Goal: Transaction & Acquisition: Download file/media

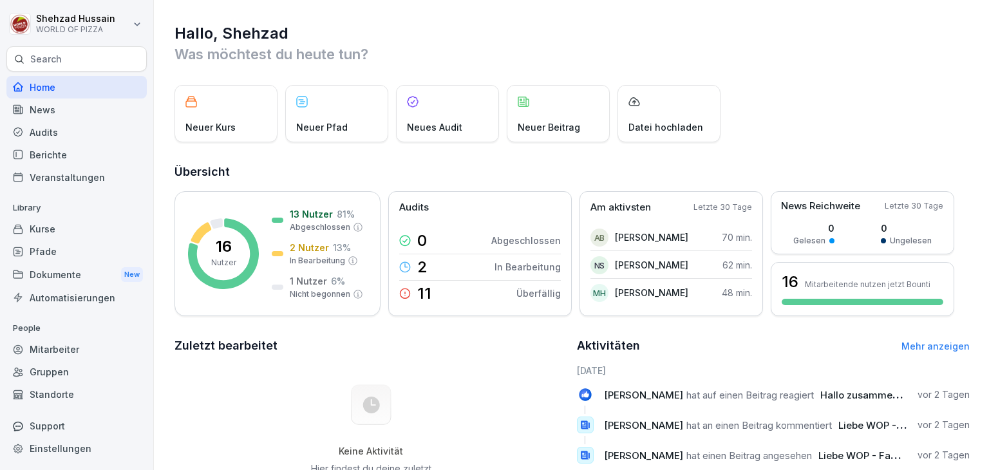
click at [78, 281] on div "Dokumente New" at bounding box center [76, 275] width 140 height 24
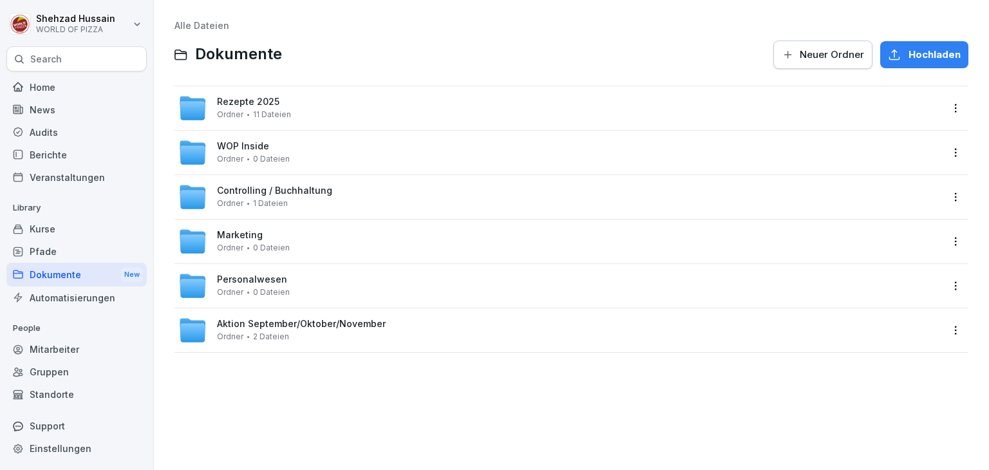
click at [382, 200] on div "Controlling / Buchhaltung Ordner 1 Dateien" at bounding box center [559, 197] width 763 height 28
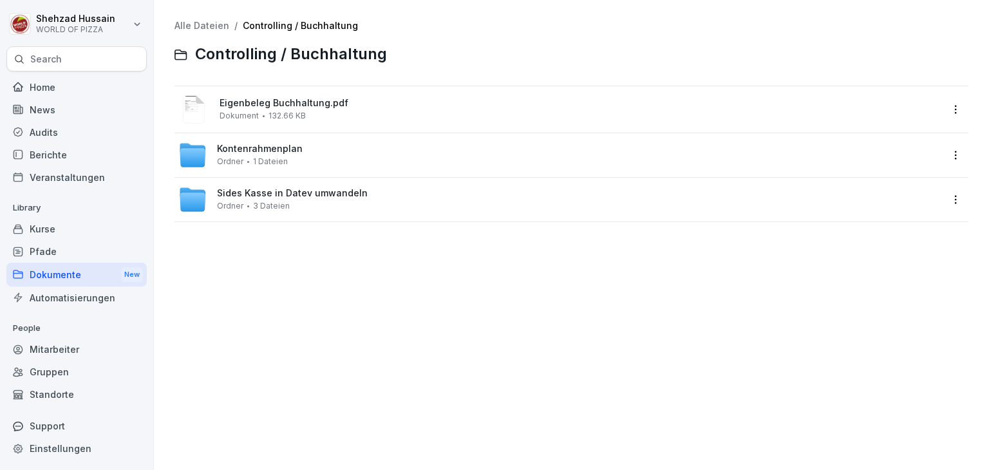
drag, startPoint x: 386, startPoint y: 104, endPoint x: 380, endPoint y: 142, distance: 39.1
click at [380, 142] on div "Eigenbeleg Buchhaltung.pdf Dokument 132.66 KB Kontenrahmenplan Ordner 1 Dateien…" at bounding box center [571, 154] width 794 height 136
click at [412, 101] on span "Eigenbeleg Buchhaltung.pdf" at bounding box center [580, 103] width 722 height 11
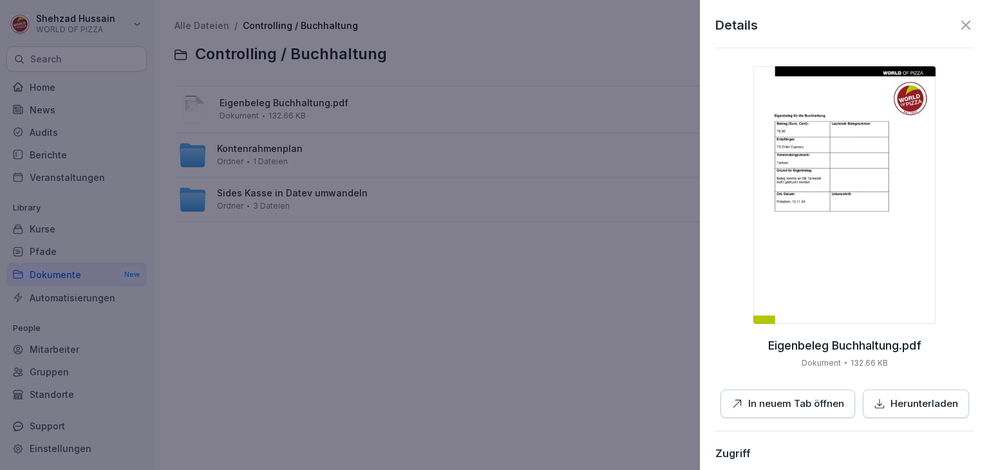
drag, startPoint x: 483, startPoint y: 259, endPoint x: 517, endPoint y: 333, distance: 80.9
click at [517, 333] on div at bounding box center [494, 235] width 989 height 470
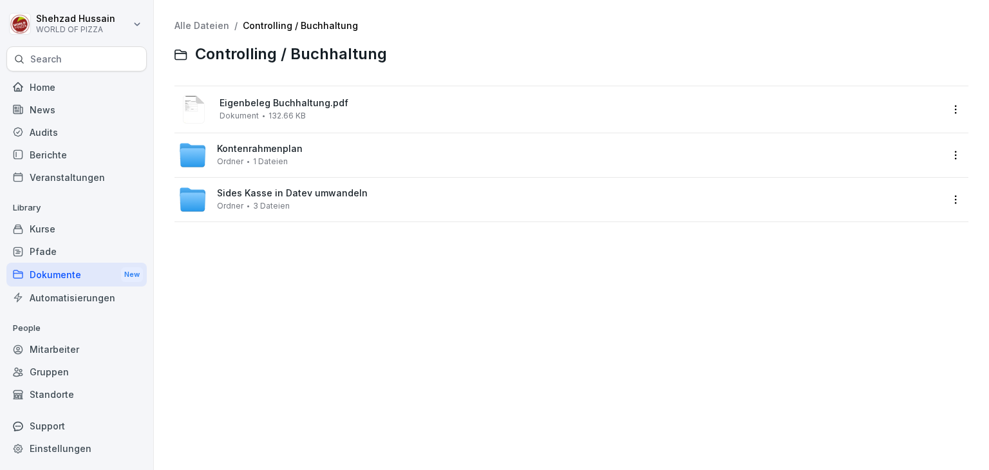
click at [93, 348] on div "Mitarbeiter" at bounding box center [76, 349] width 140 height 23
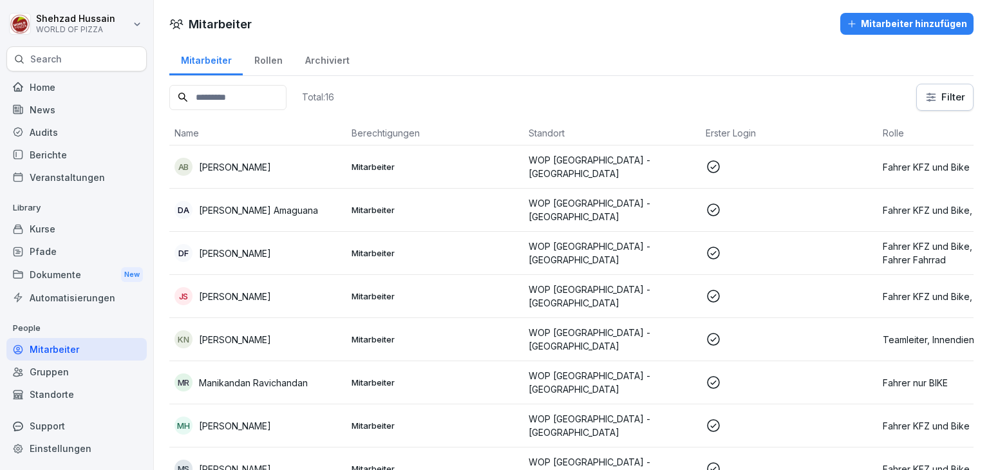
click at [95, 299] on div "Automatisierungen" at bounding box center [76, 297] width 140 height 23
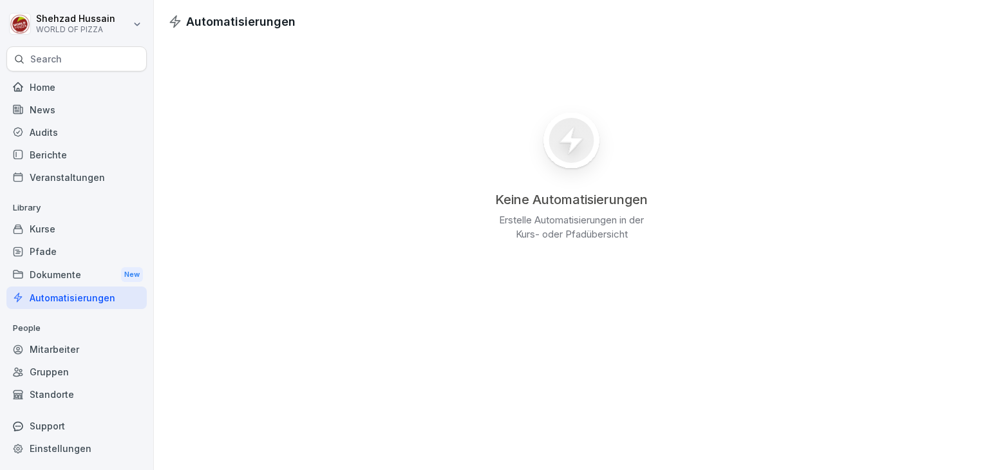
click at [70, 261] on div "Pfade" at bounding box center [76, 251] width 140 height 23
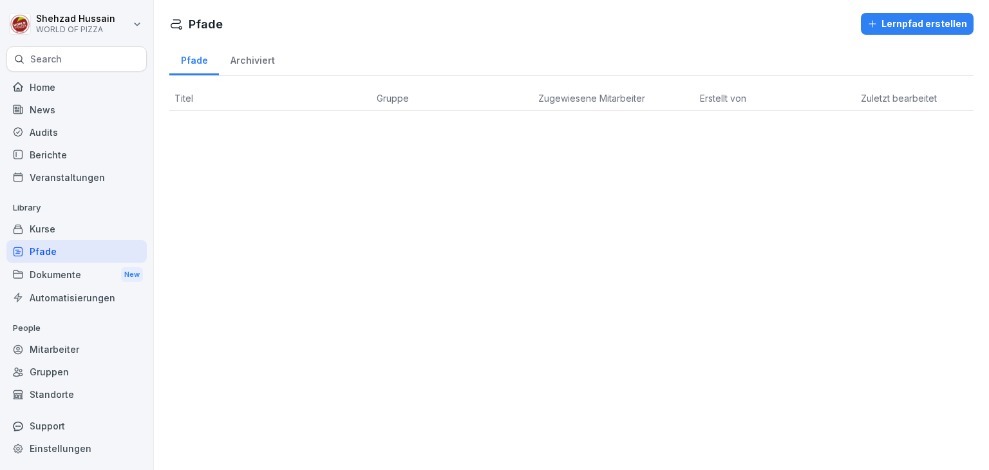
click at [70, 270] on div "Dokumente New" at bounding box center [76, 275] width 140 height 24
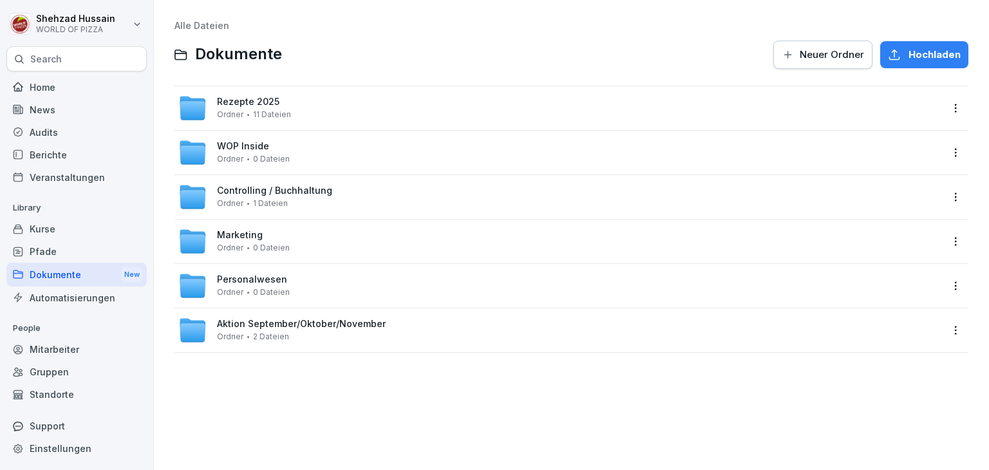
click at [290, 209] on div "Controlling / Buchhaltung Ordner 1 Dateien" at bounding box center [559, 197] width 763 height 28
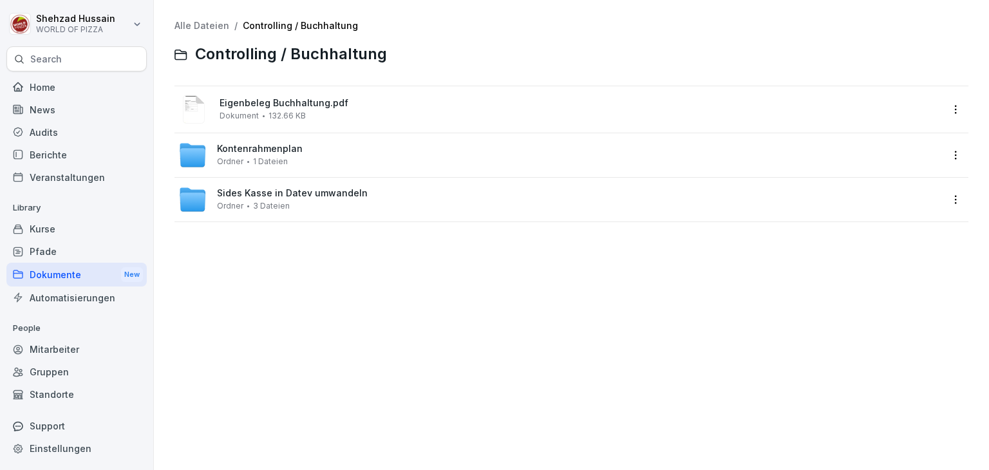
click at [353, 121] on div "Eigenbeleg Buchhaltung.pdf Dokument 132.66 KB" at bounding box center [559, 109] width 763 height 31
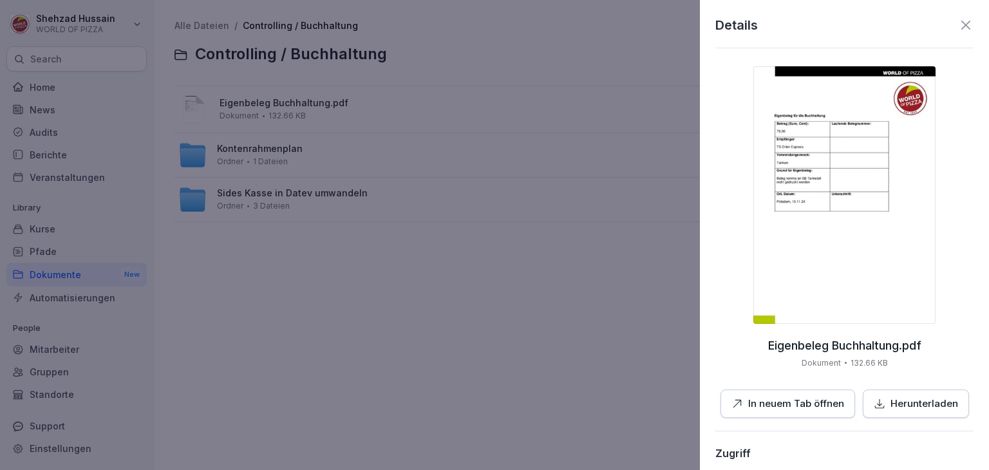
click at [813, 179] on img at bounding box center [844, 194] width 182 height 257
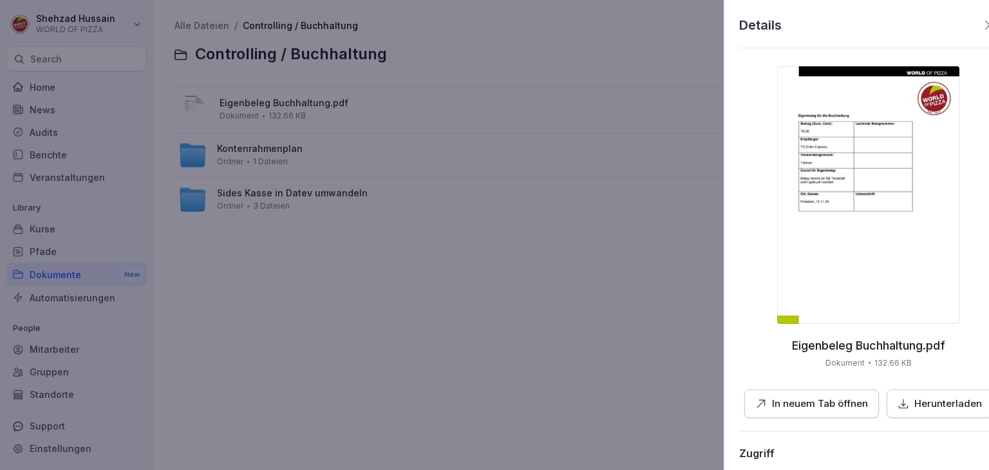
click at [314, 226] on div at bounding box center [494, 235] width 989 height 470
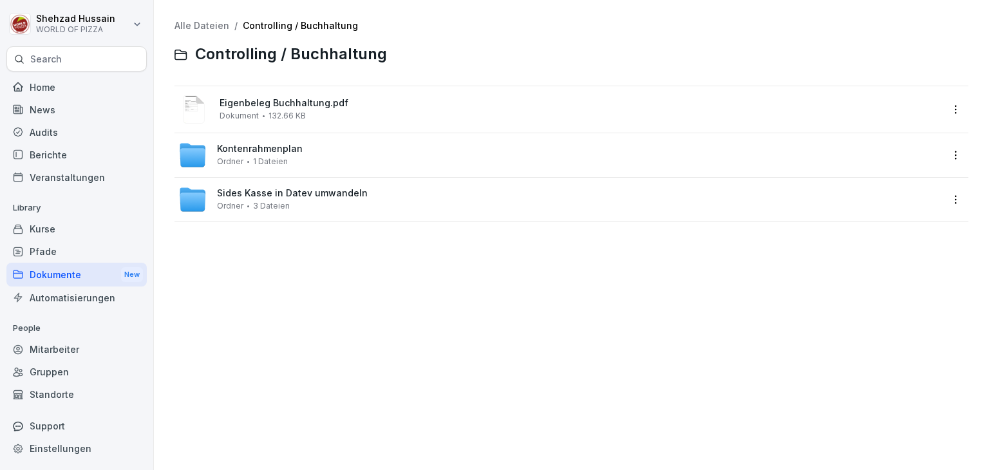
click at [335, 205] on div "Sides Kasse in Datev umwandeln Ordner 3 Dateien" at bounding box center [292, 199] width 151 height 23
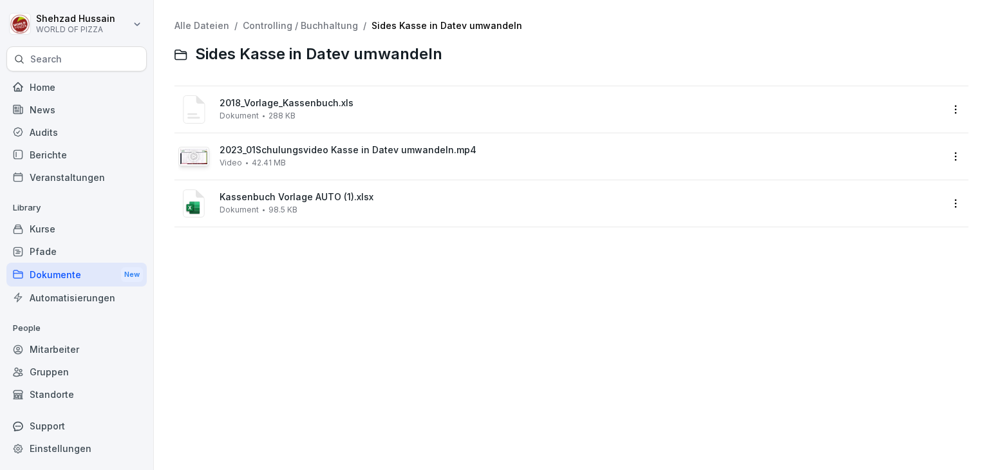
click at [427, 168] on div "2023_01Schulungsvideo Kasse in Datev umwandeln.mp4 Video 42.41 MB" at bounding box center [559, 156] width 763 height 31
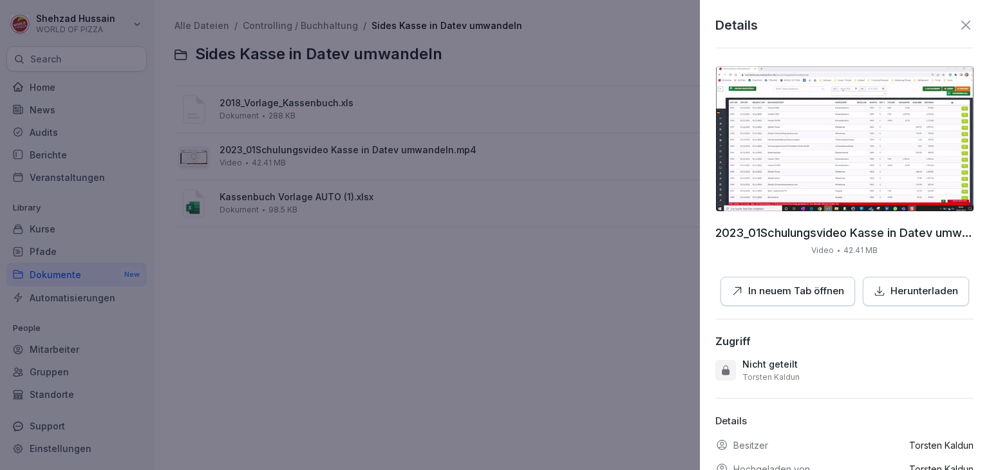
click at [814, 158] on img at bounding box center [844, 138] width 257 height 145
click at [805, 143] on img at bounding box center [844, 138] width 257 height 145
click at [487, 263] on div at bounding box center [494, 235] width 989 height 470
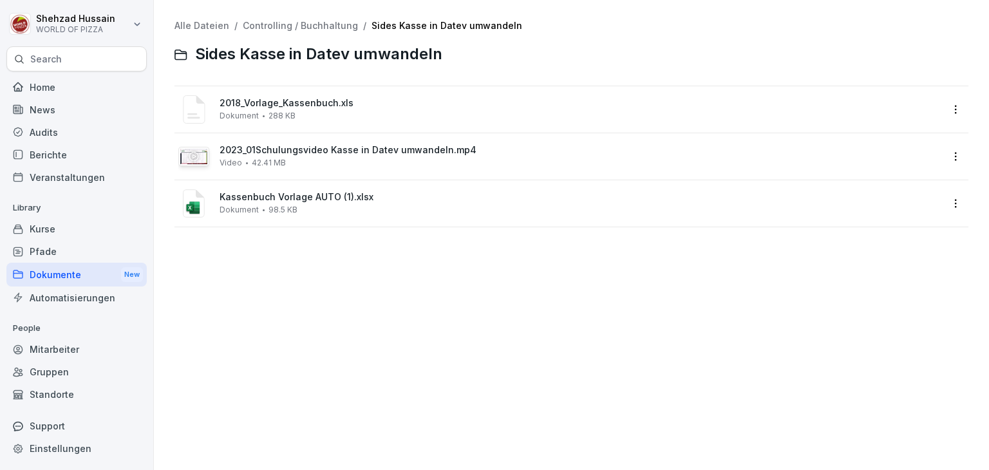
drag, startPoint x: 335, startPoint y: 203, endPoint x: 255, endPoint y: 241, distance: 88.4
click at [255, 241] on div "Alle Dateien / Controlling / Buchhaltung / Sides Kasse in Datev umwandeln Sides…" at bounding box center [570, 235] width 815 height 451
click at [270, 203] on div "Kassenbuch Vorlage AUTO (1).xlsx Dokument 98.5 KB" at bounding box center [580, 203] width 722 height 23
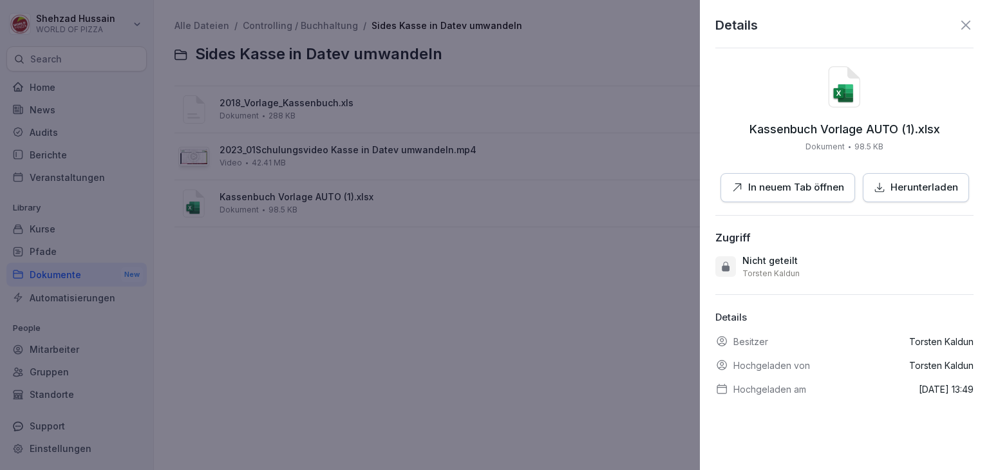
click at [873, 187] on icon "button" at bounding box center [879, 188] width 12 height 12
